Goal: Navigation & Orientation: Find specific page/section

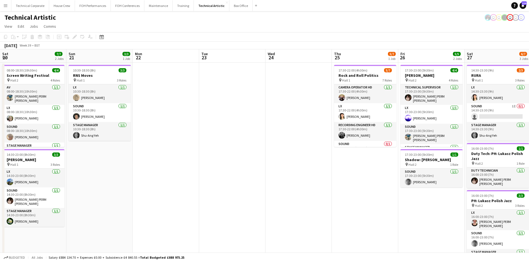
scroll to position [82, 0]
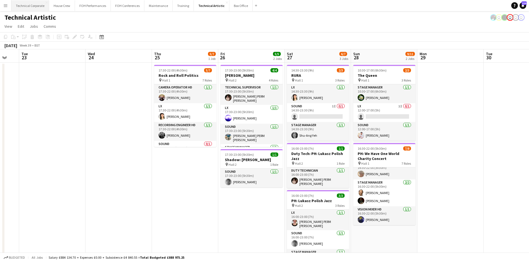
click at [27, 6] on button "Technical Corporate Close" at bounding box center [30, 5] width 38 height 11
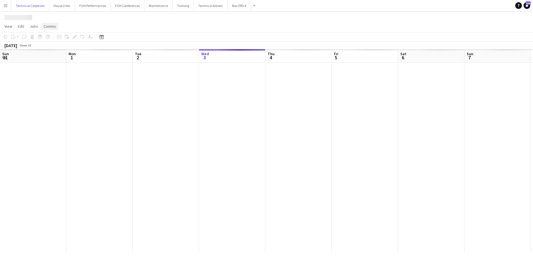
scroll to position [0, 133]
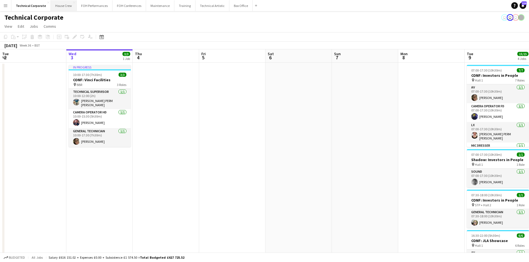
click at [56, 7] on button "House Crew Close" at bounding box center [64, 5] width 26 height 11
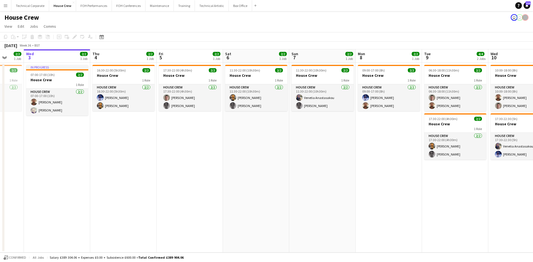
scroll to position [0, 214]
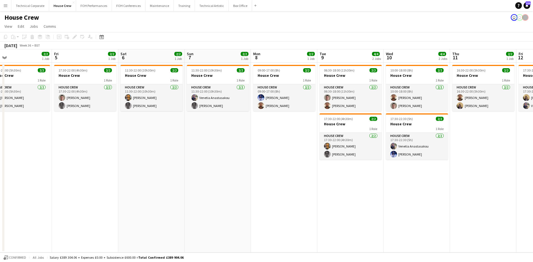
drag, startPoint x: 395, startPoint y: 208, endPoint x: 290, endPoint y: 208, distance: 104.7
click at [290, 208] on app-calendar-viewport "Mon 1 2/2 1 Job Tue 2 2/2 1 Job Wed 3 2/2 1 Job Thu 4 2/2 1 Job Fri 5 2/2 1 Job…" at bounding box center [266, 151] width 533 height 204
click at [122, 8] on button "FOH Conferences Close" at bounding box center [129, 5] width 34 height 11
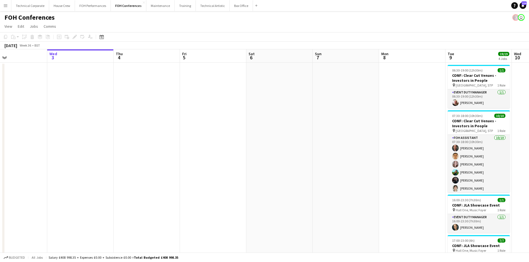
scroll to position [0, 164]
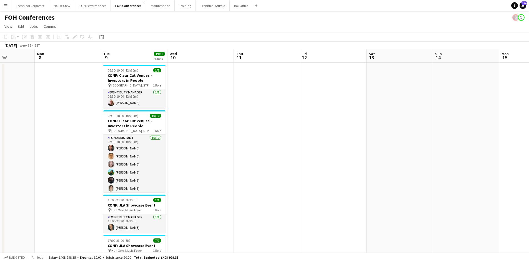
drag, startPoint x: 441, startPoint y: 182, endPoint x: 78, endPoint y: 137, distance: 365.7
click at [78, 137] on app-calendar-viewport "Fri 5 Sat 6 Sun 7 Mon 8 Tue 9 19/19 4 Jobs Wed 10 Thu 11 Fri 12 Sat 13 Sun 14 M…" at bounding box center [264, 191] width 529 height 285
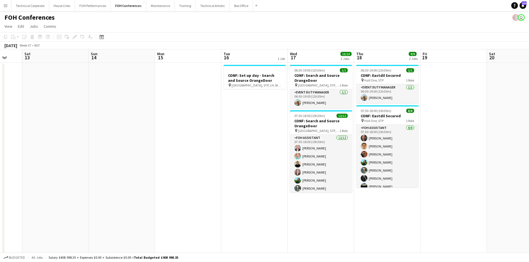
drag, startPoint x: 341, startPoint y: 119, endPoint x: 142, endPoint y: 124, distance: 199.1
click at [6, 114] on app-calendar-viewport "Wed 10 Thu 11 Fri 12 Sat 13 Sun 14 Mon 15 Tue 16 1 Job Wed 17 13/13 2 Jobs Thu …" at bounding box center [264, 191] width 529 height 285
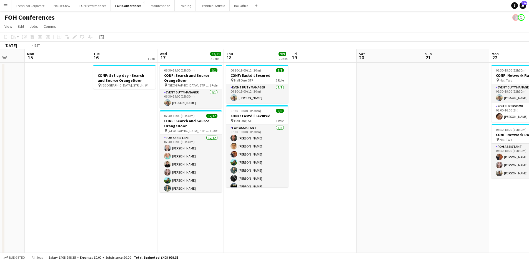
drag, startPoint x: 226, startPoint y: 183, endPoint x: 274, endPoint y: 172, distance: 49.4
click at [60, 161] on app-calendar-viewport "Fri 12 Sat 13 Sun 14 Mon 15 Tue 16 1 Job Wed 17 13/13 2 Jobs Thu 18 9/9 2 Jobs …" at bounding box center [264, 191] width 529 height 285
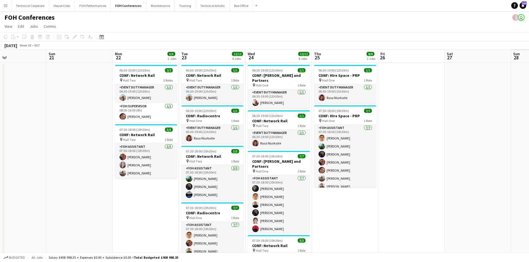
scroll to position [0, 165]
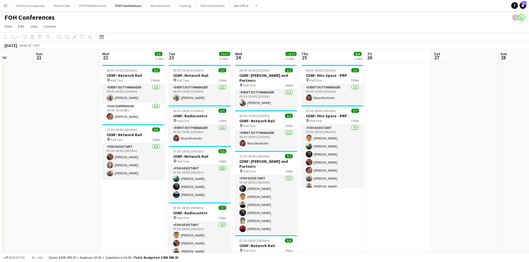
drag, startPoint x: 335, startPoint y: 190, endPoint x: 65, endPoint y: 198, distance: 270.3
click at [65, 198] on app-calendar-viewport "Thu 18 9/9 2 Jobs Fri 19 Sat 20 Sun 21 Mon 22 5/5 2 Jobs Tue 23 12/12 4 Jobs We…" at bounding box center [264, 191] width 529 height 285
click at [38, 7] on button "Technical Corporate Close" at bounding box center [30, 5] width 38 height 11
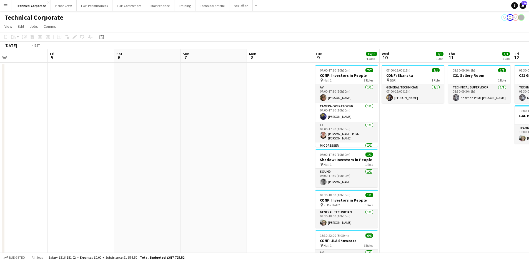
drag, startPoint x: 251, startPoint y: 134, endPoint x: -24, endPoint y: 97, distance: 277.1
click at [0, 97] on html "Menu Boards Boards Boards All jobs Status Workforce Workforce My Workforce Recr…" at bounding box center [264, 172] width 529 height 344
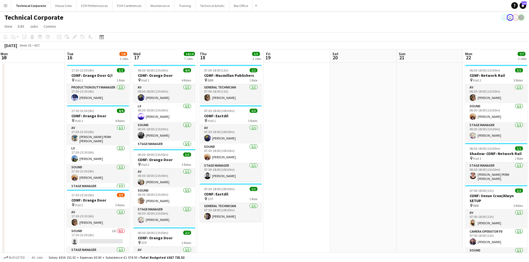
drag, startPoint x: 315, startPoint y: 189, endPoint x: 268, endPoint y: 166, distance: 52.2
click at [15, 167] on app-calendar-viewport "Fri 12 2/2 2 Jobs Sat 13 Sun 14 Mon 15 Tue 16 7/8 3 Jobs Wed 17 14/14 7 Jobs Th…" at bounding box center [264, 266] width 529 height 435
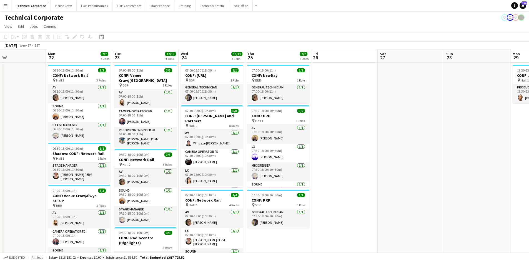
drag, startPoint x: 438, startPoint y: 185, endPoint x: 46, endPoint y: 135, distance: 395.3
click at [46, 135] on app-calendar-viewport "Thu 18 5/5 3 Jobs Fri 19 Sat 20 Sun 21 Mon 22 7/7 3 Jobs Tue 23 17/17 4 Jobs We…" at bounding box center [264, 266] width 529 height 435
click at [122, 5] on button "FOH Conferences Close" at bounding box center [129, 5] width 34 height 11
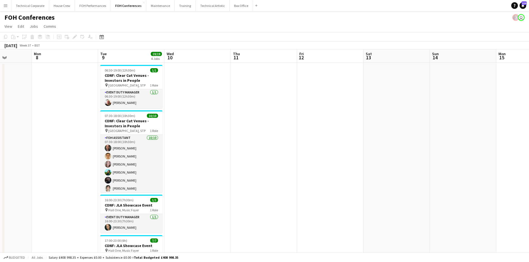
drag, startPoint x: 437, startPoint y: 161, endPoint x: 481, endPoint y: 142, distance: 47.7
click at [35, 108] on app-calendar-viewport "Fri 5 Sat 6 Sun 7 Mon 8 Tue 9 19/19 4 Jobs Wed 10 Thu 11 Fri 12 Sat 13 Sun 14 M…" at bounding box center [264, 191] width 529 height 285
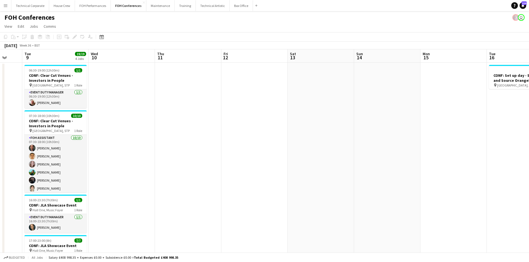
drag, startPoint x: 356, startPoint y: 150, endPoint x: 282, endPoint y: 104, distance: 86.9
click at [154, 97] on app-calendar-viewport "Sat 6 Sun 7 Mon 8 Tue 9 19/19 4 Jobs Wed 10 Thu 11 Fri 12 Sat 13 Sun 14 Mon 15 …" at bounding box center [264, 191] width 529 height 285
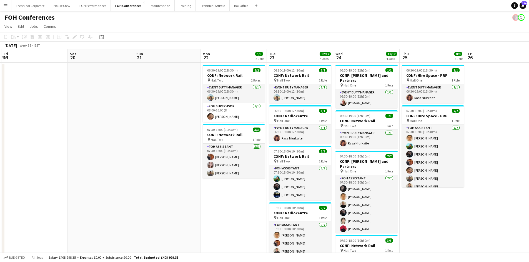
drag, startPoint x: 307, startPoint y: 140, endPoint x: 165, endPoint y: 96, distance: 148.2
click at [157, 101] on app-calendar-viewport "Mon 15 Tue 16 1 Job Wed 17 13/13 2 Jobs Thu 18 9/9 2 Jobs Fri 19 Sat 20 Sun 21 …" at bounding box center [264, 191] width 529 height 285
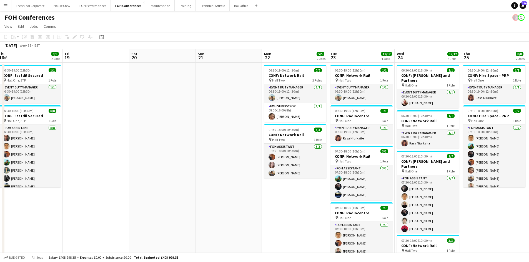
scroll to position [0, 185]
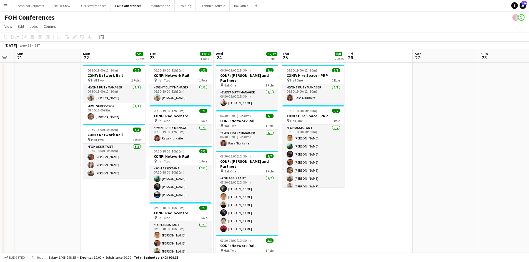
drag, startPoint x: 497, startPoint y: 162, endPoint x: 247, endPoint y: 147, distance: 250.3
click at [247, 147] on app-calendar-viewport "Thu 18 9/9 2 Jobs Fri 19 Sat 20 Sun 21 Mon 22 5/5 2 Jobs Tue 23 12/12 4 Jobs We…" at bounding box center [264, 191] width 529 height 285
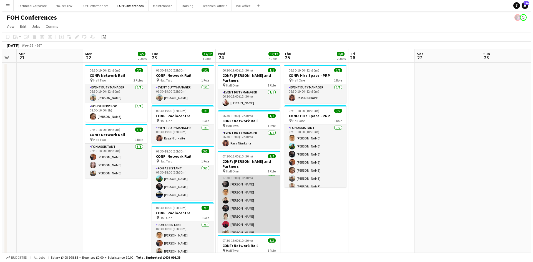
scroll to position [0, 0]
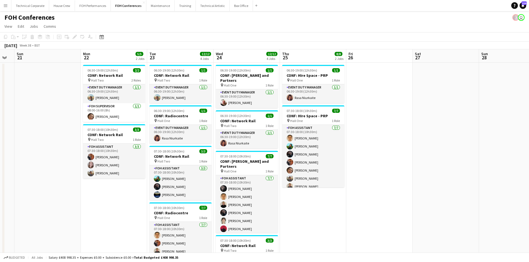
click at [406, 42] on div "[DATE] Week 38 • BST" at bounding box center [264, 46] width 529 height 8
click at [64, 8] on button "House Crew Close" at bounding box center [62, 5] width 26 height 11
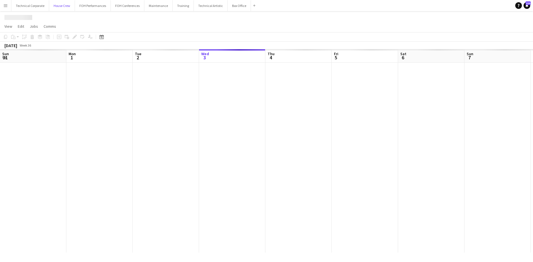
scroll to position [0, 133]
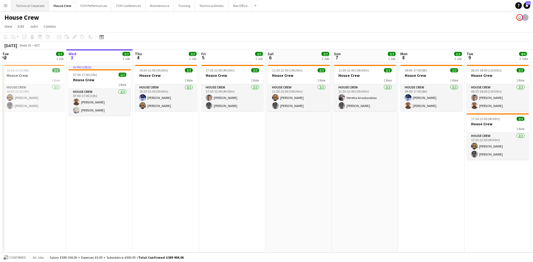
click at [28, 5] on button "Technical Corporate Close" at bounding box center [30, 5] width 38 height 11
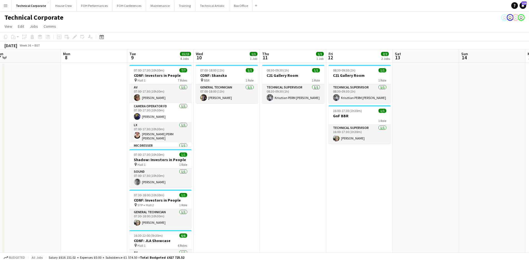
drag, startPoint x: 250, startPoint y: 144, endPoint x: 102, endPoint y: 118, distance: 150.5
click at [102, 118] on app-calendar-viewport "Thu 4 Fri 5 Sat 6 Sun 7 Mon 8 Tue 9 15/15 4 Jobs Wed 10 1/1 1 Job Thu 11 1/1 1 …" at bounding box center [264, 191] width 529 height 285
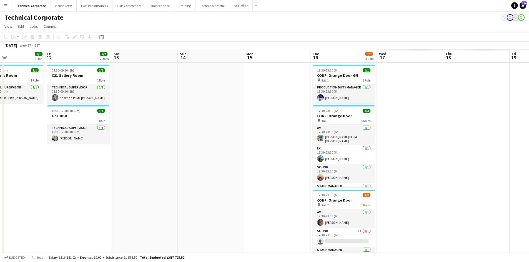
scroll to position [0, 134]
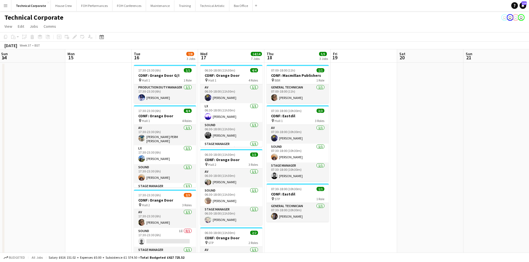
drag, startPoint x: 193, startPoint y: 162, endPoint x: -62, endPoint y: 125, distance: 257.9
click at [0, 125] on html "Menu Boards Boards Boards All jobs Status Workforce Workforce My Workforce Recr…" at bounding box center [264, 247] width 529 height 494
